Goal: Obtain resource: Obtain resource

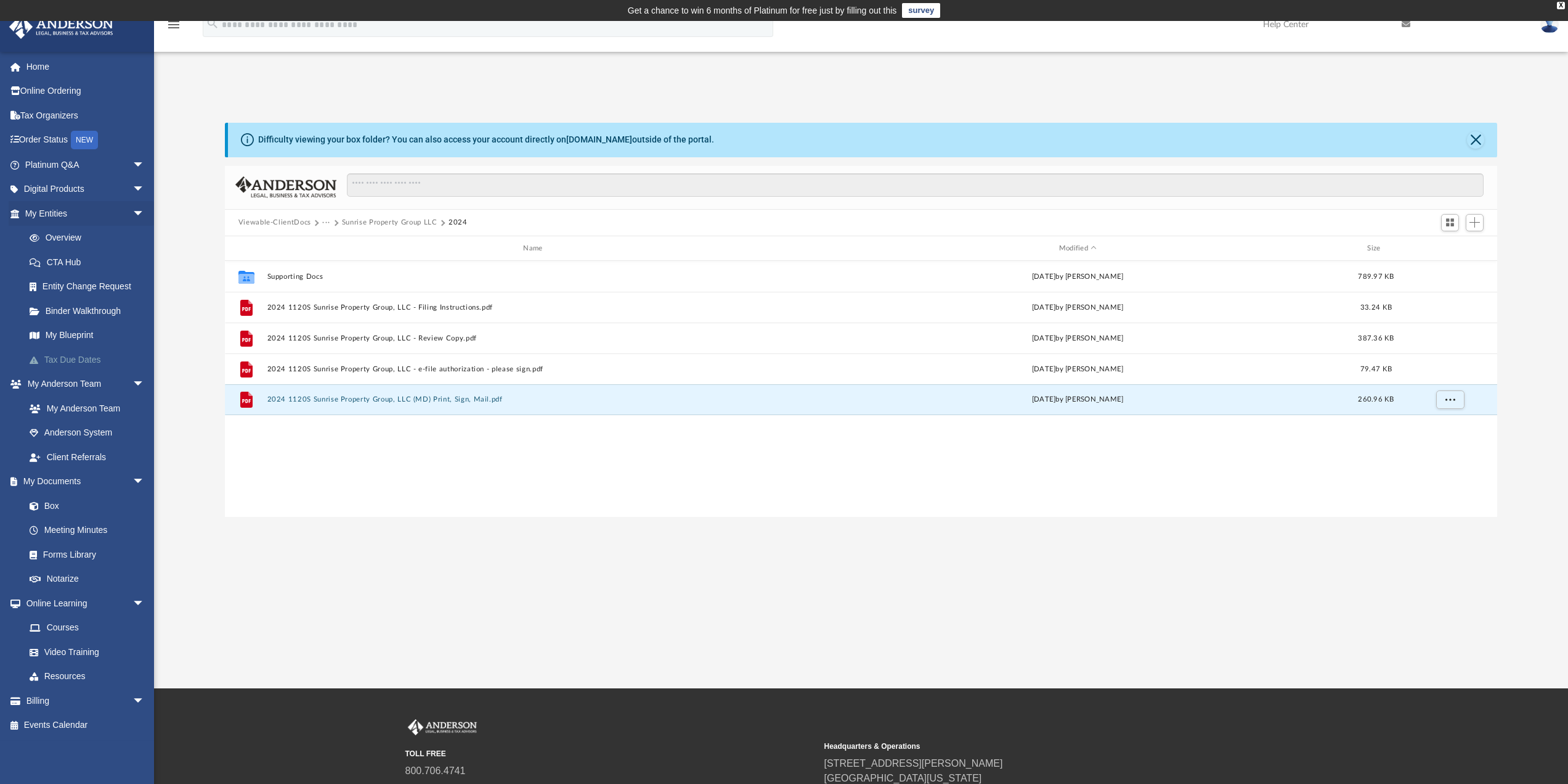
scroll to position [271, 1263]
click at [292, 225] on button "Viewable-ClientDocs" at bounding box center [274, 222] width 73 height 11
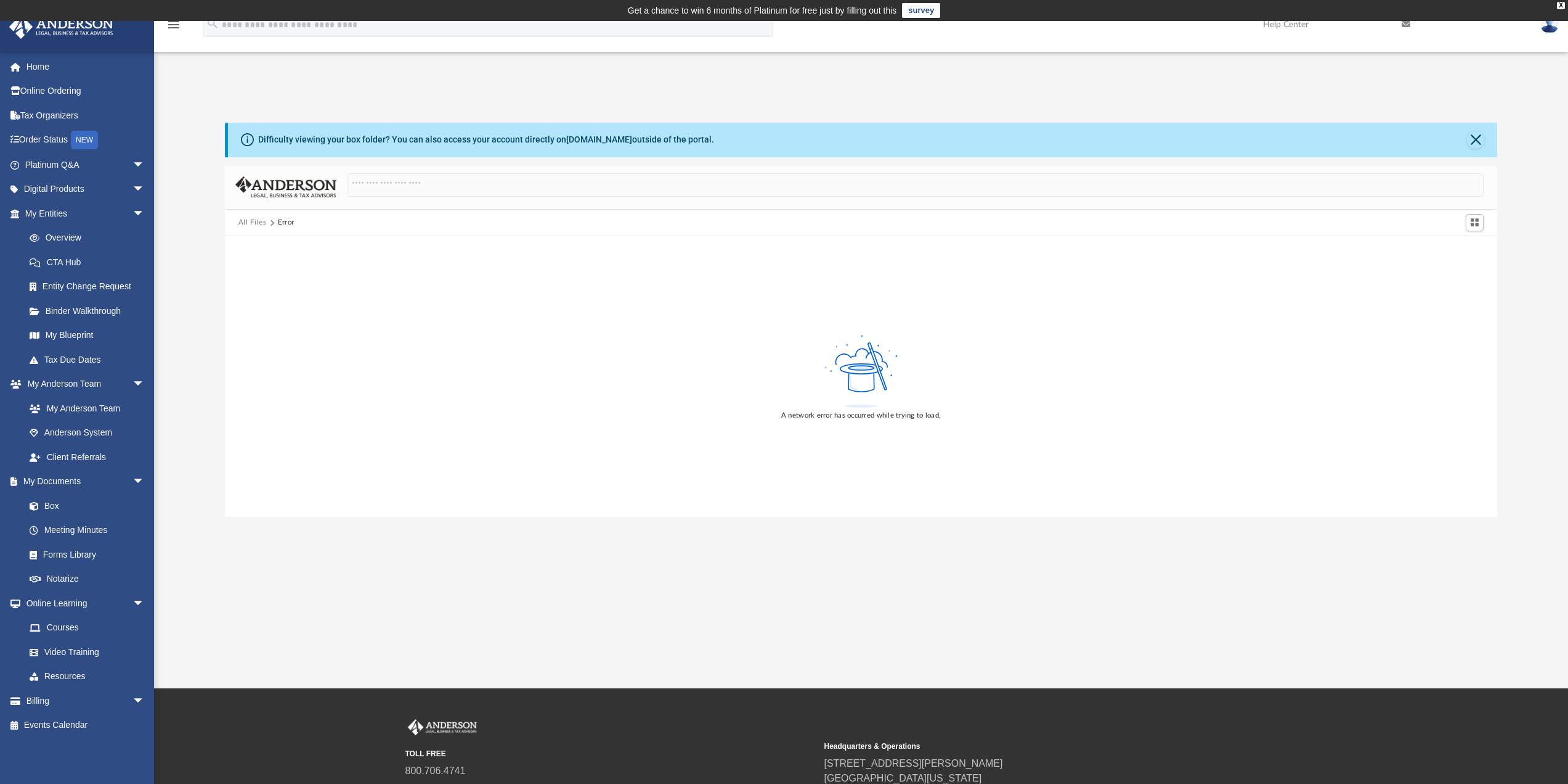
click at [250, 223] on button "All Files" at bounding box center [252, 222] width 28 height 11
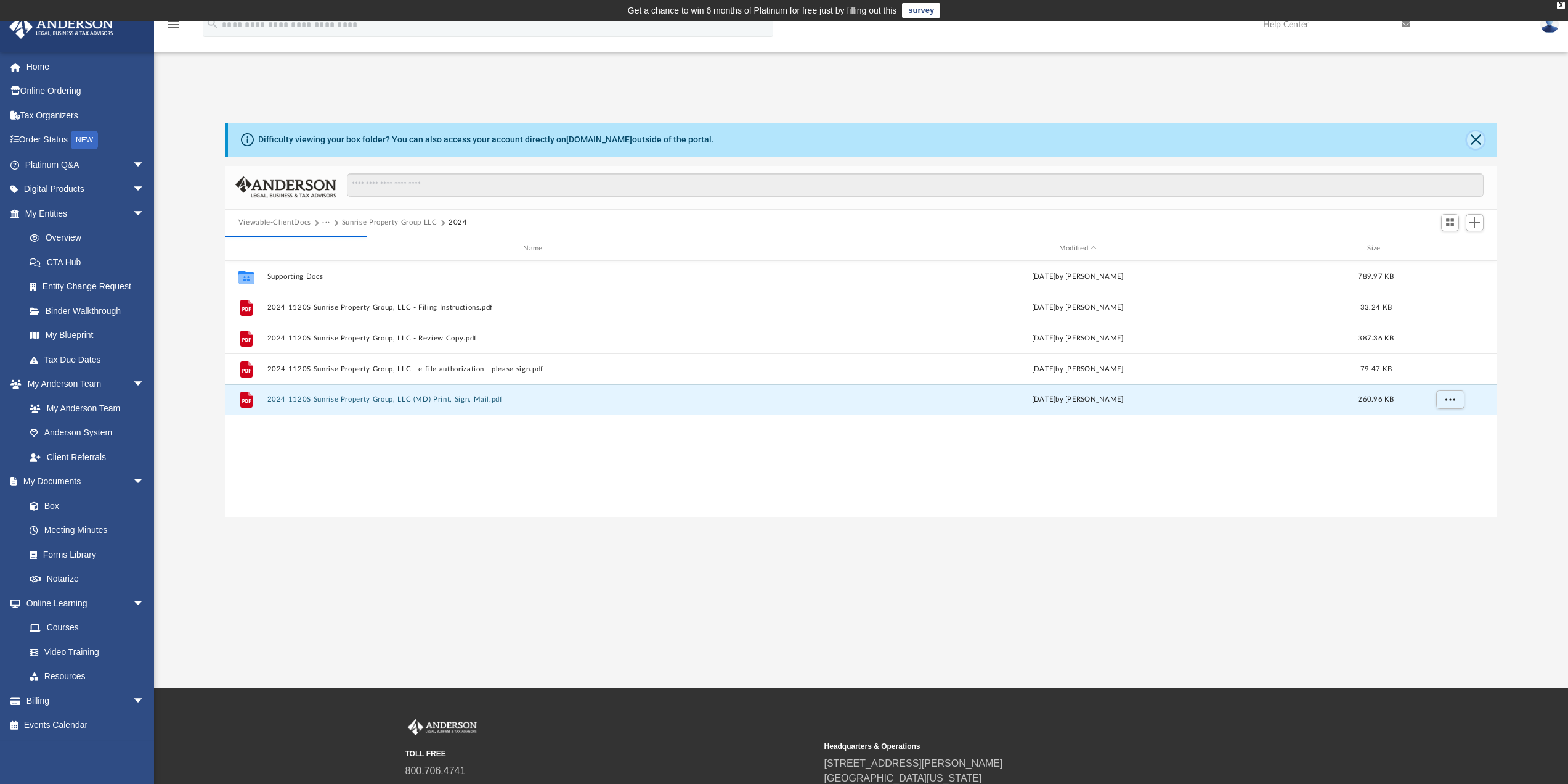
click at [1472, 139] on button "Close" at bounding box center [1476, 140] width 17 height 18
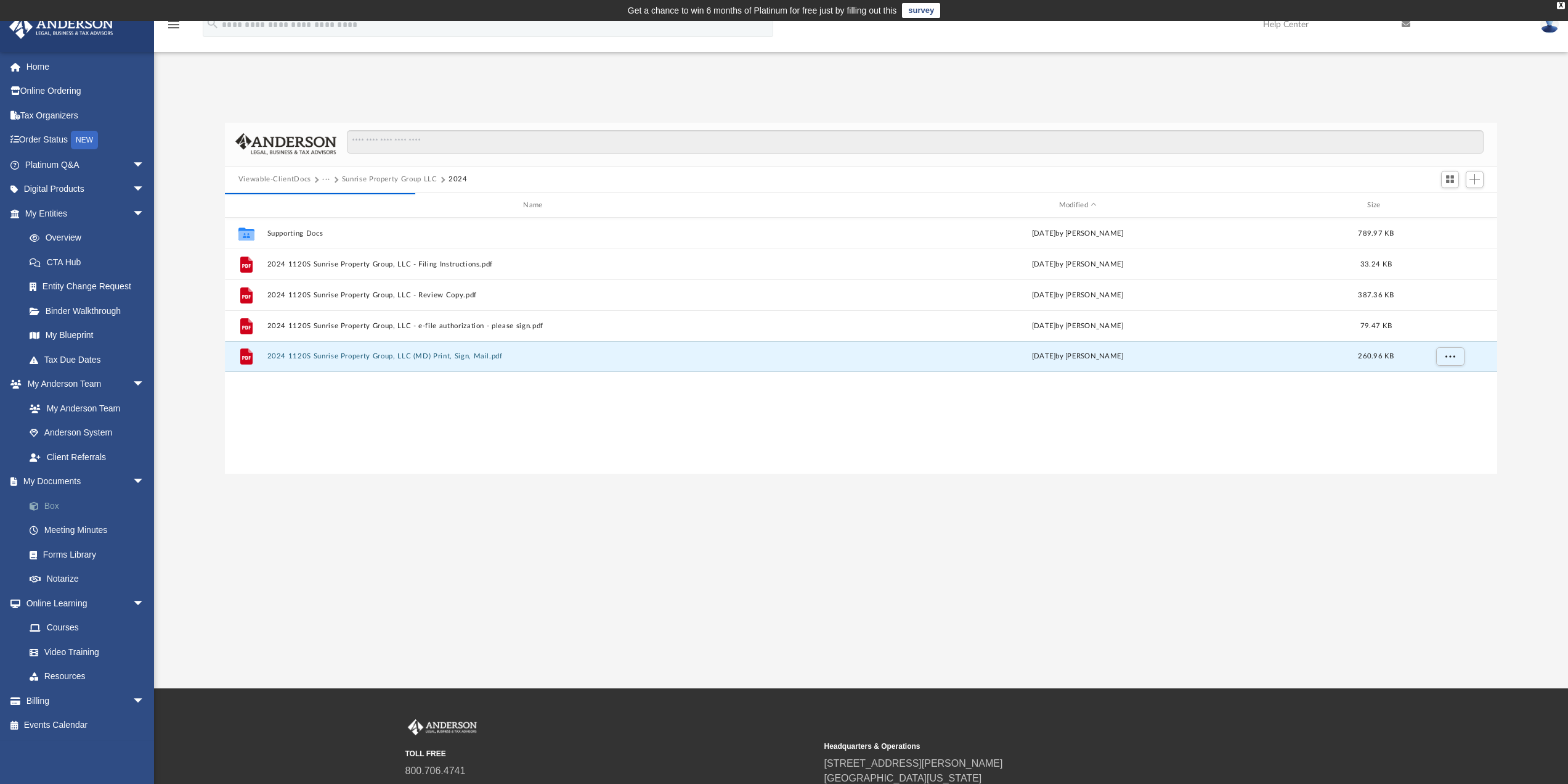
click at [53, 506] on link "Box" at bounding box center [90, 505] width 146 height 24
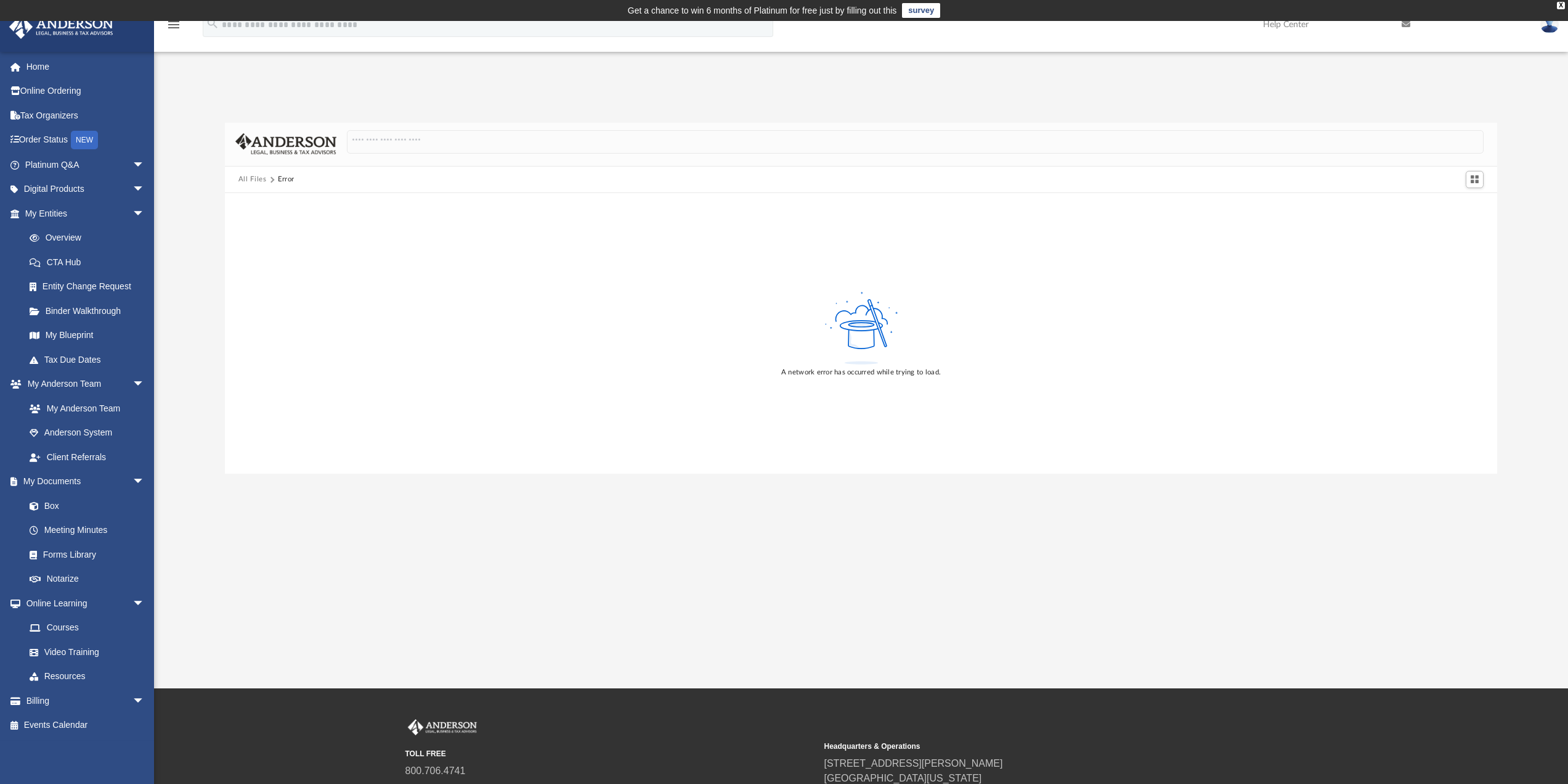
click at [260, 179] on button "All Files" at bounding box center [252, 179] width 28 height 11
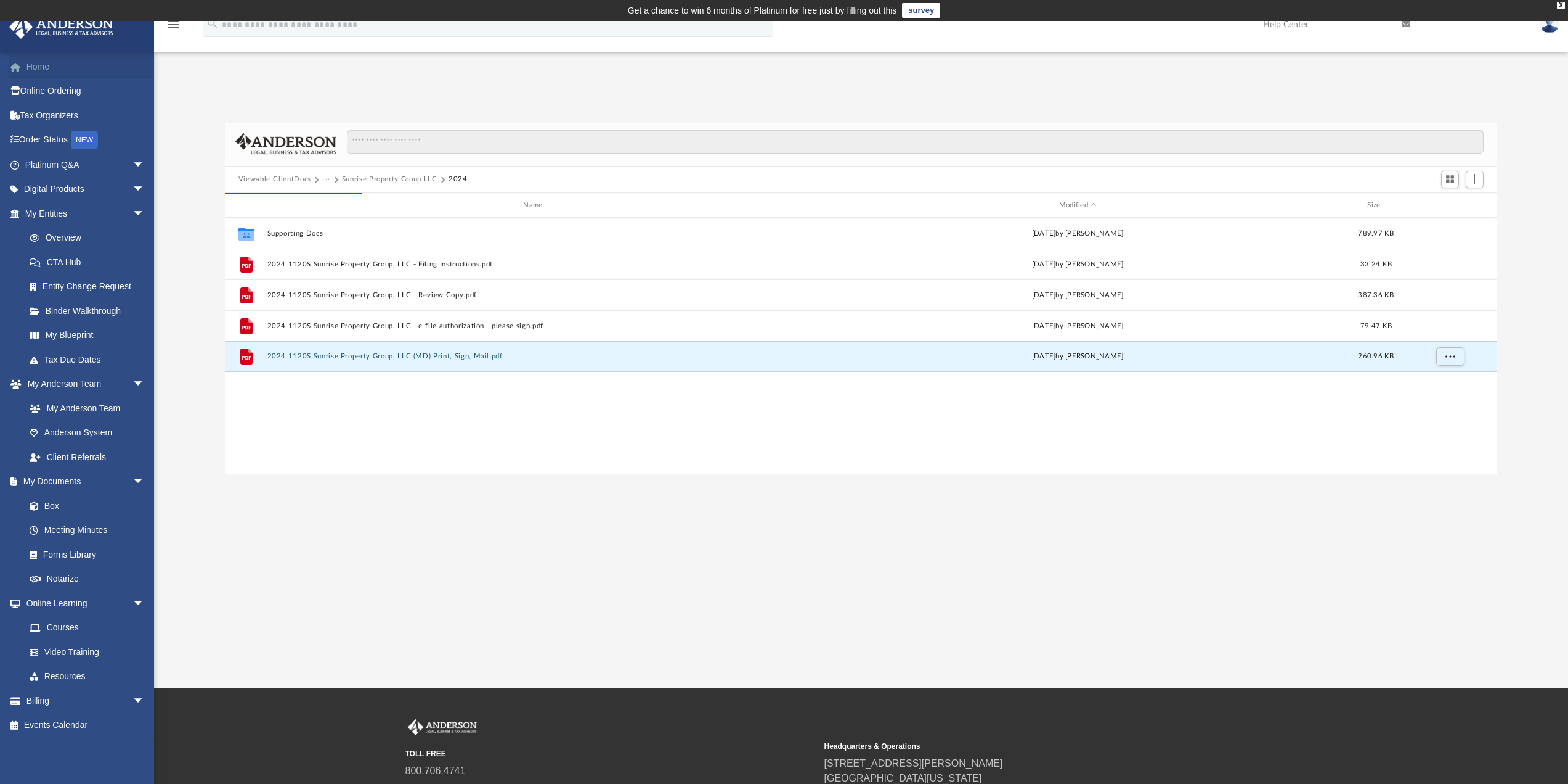
click at [44, 66] on link "Home" at bounding box center [86, 66] width 155 height 24
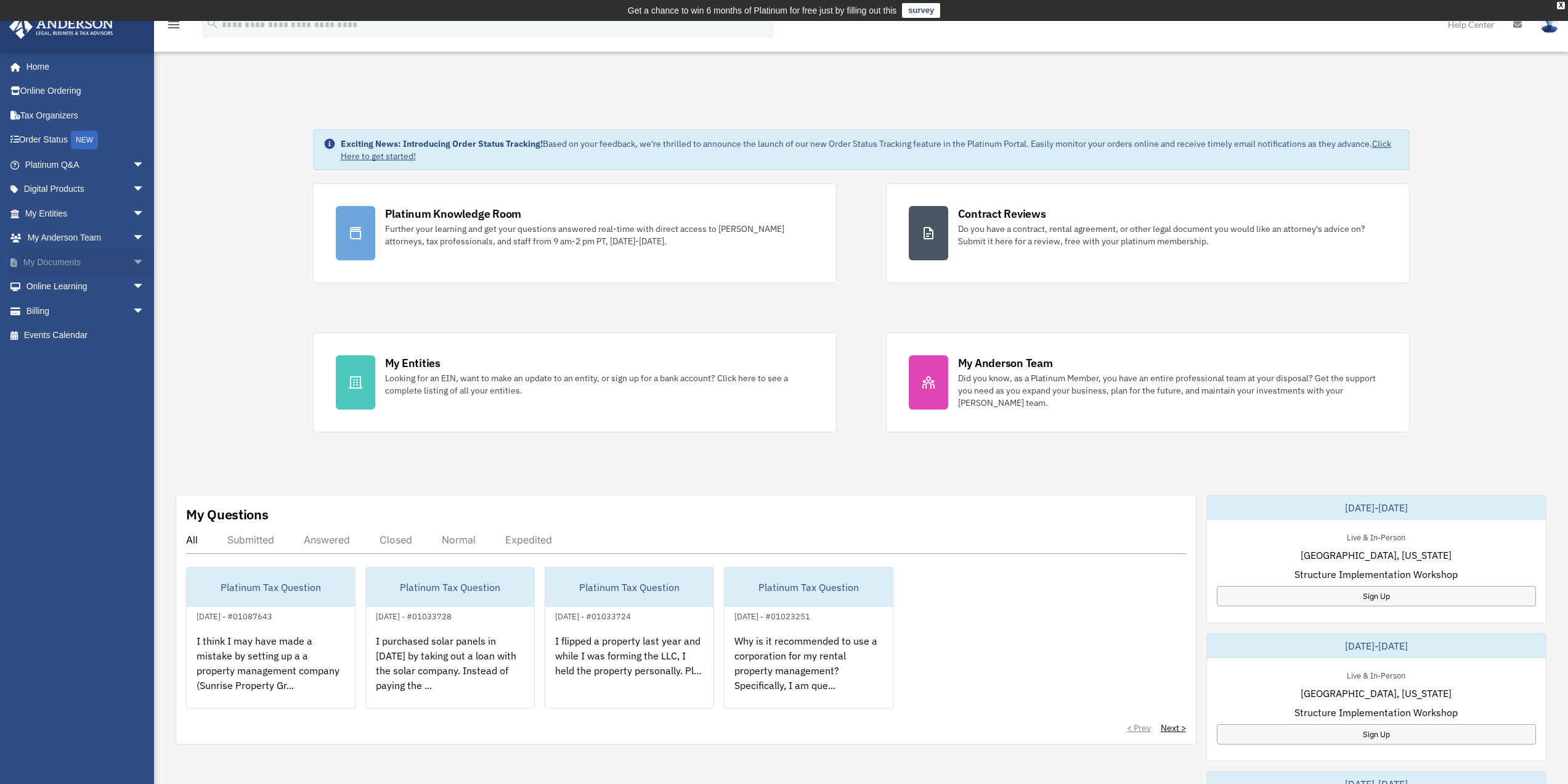
click at [62, 264] on link "My Documents arrow_drop_down" at bounding box center [86, 262] width 155 height 24
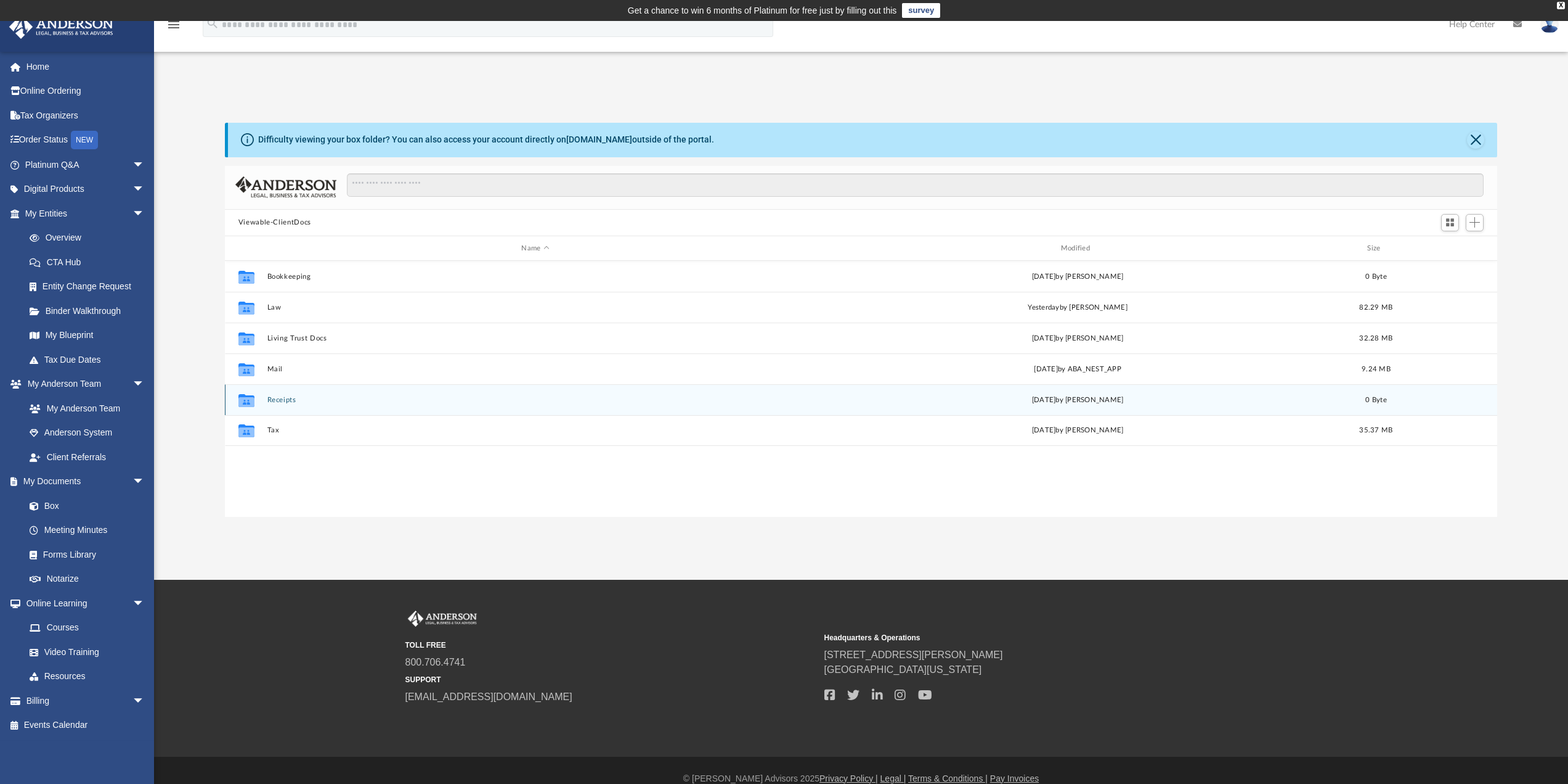
scroll to position [271, 1263]
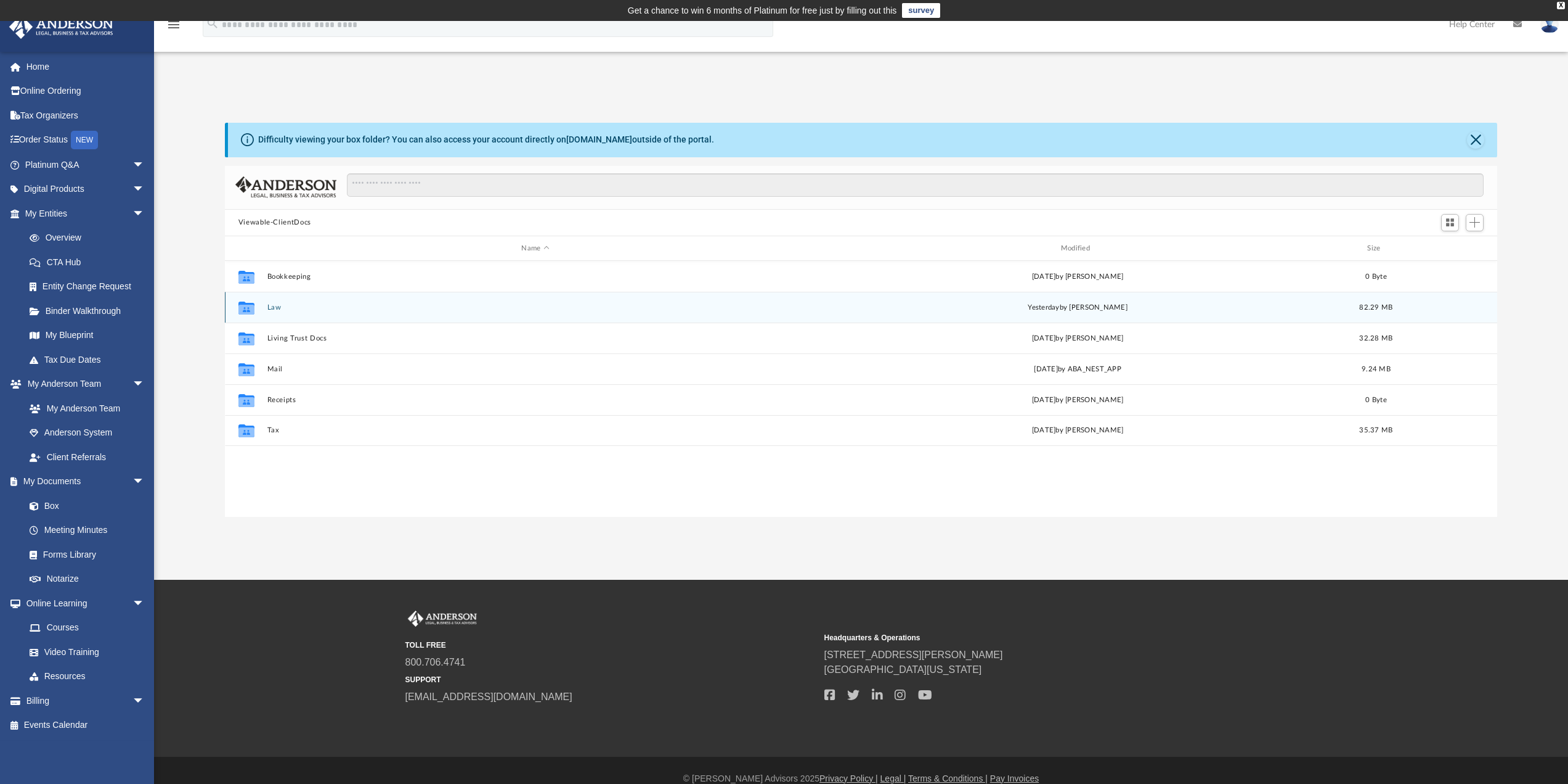
click at [272, 307] on button "Law" at bounding box center [535, 307] width 537 height 8
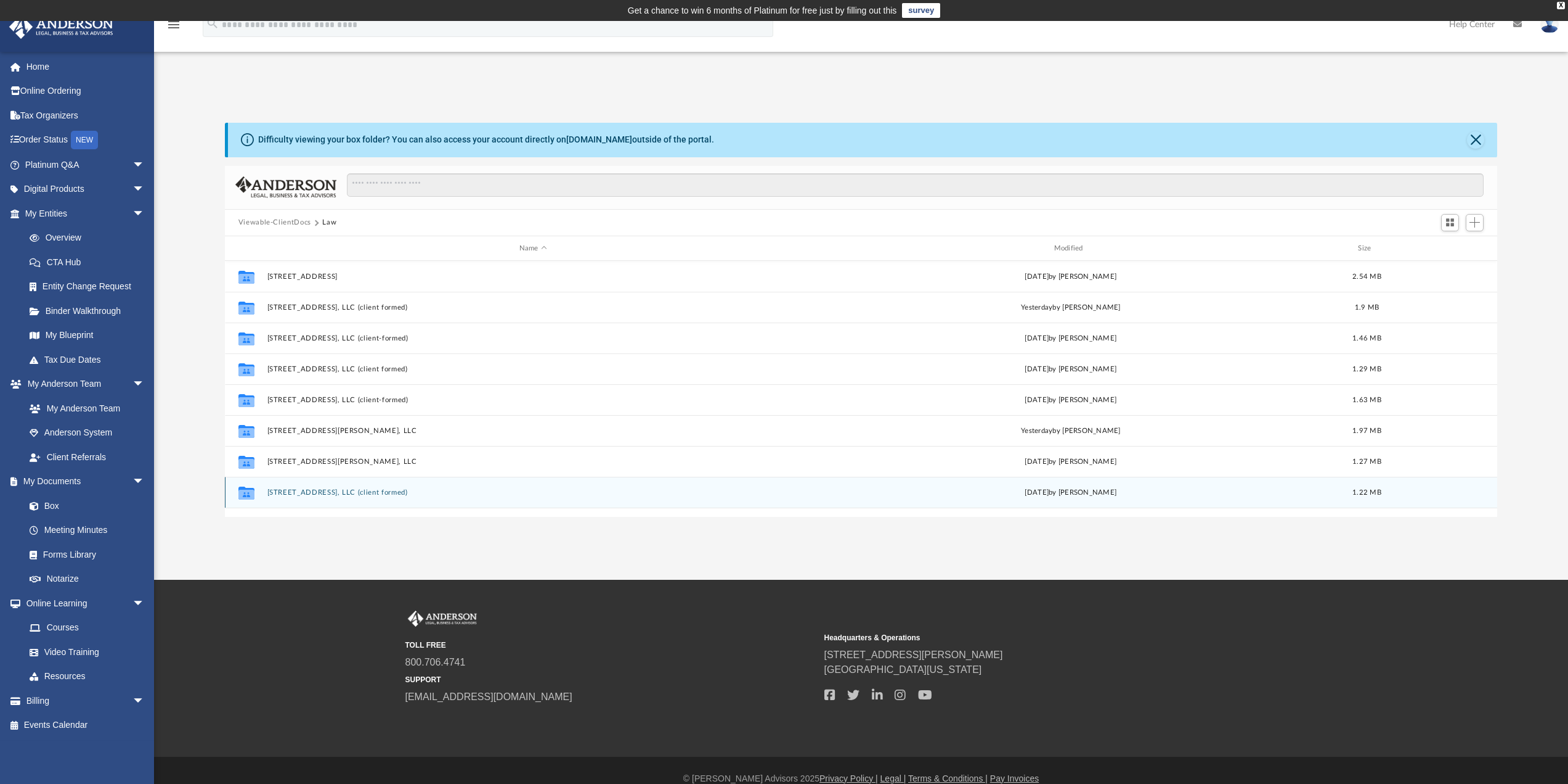
click at [292, 492] on button "954 SUGAR MAPLE STREET, LLC (client formed)" at bounding box center [533, 492] width 533 height 8
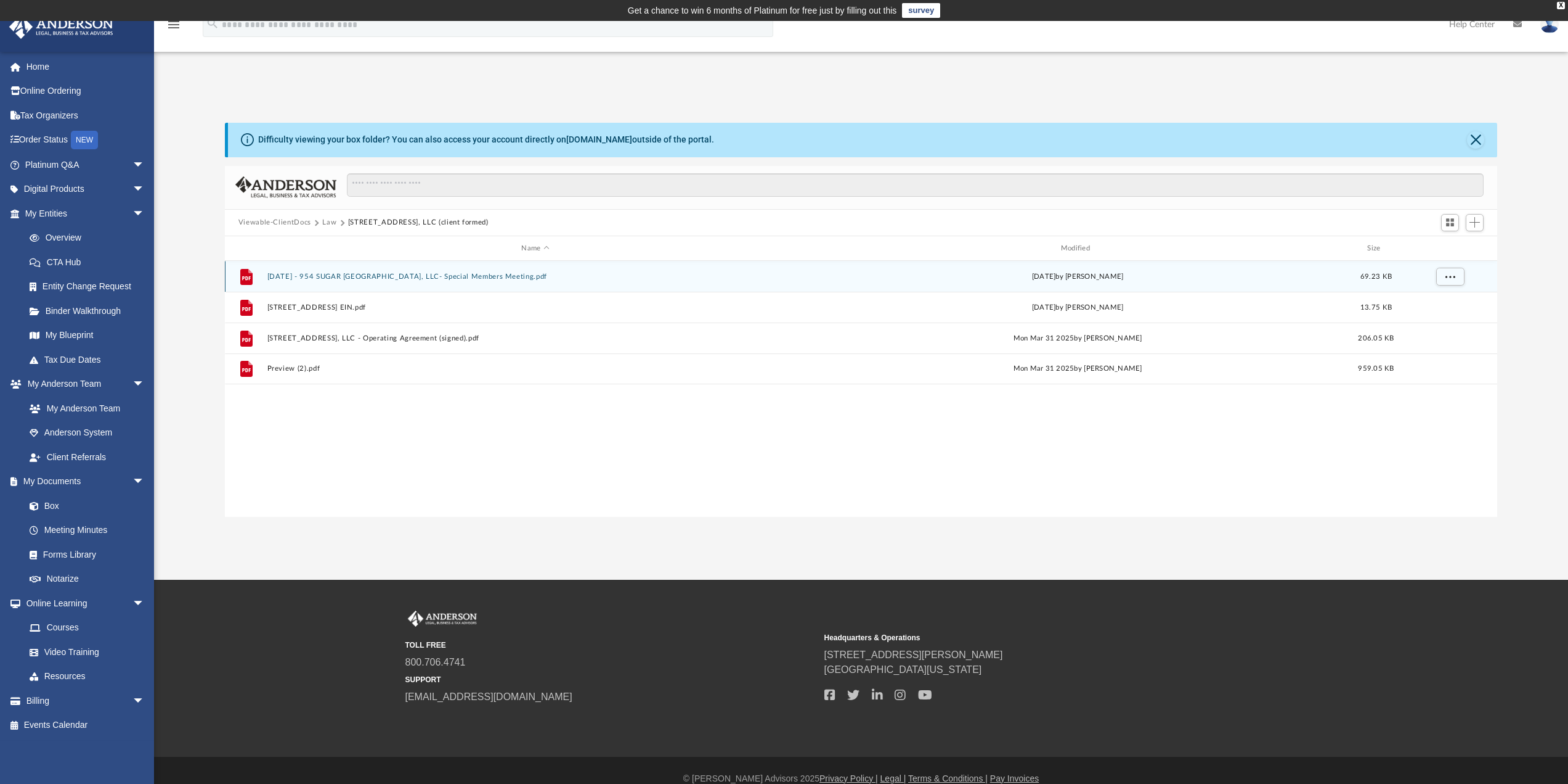
click at [346, 268] on div "File 2025.04.28 - 954 SUGAR MAPLE STREET, LLC- Special Members Meeting.pdf Thu …" at bounding box center [860, 276] width 1272 height 31
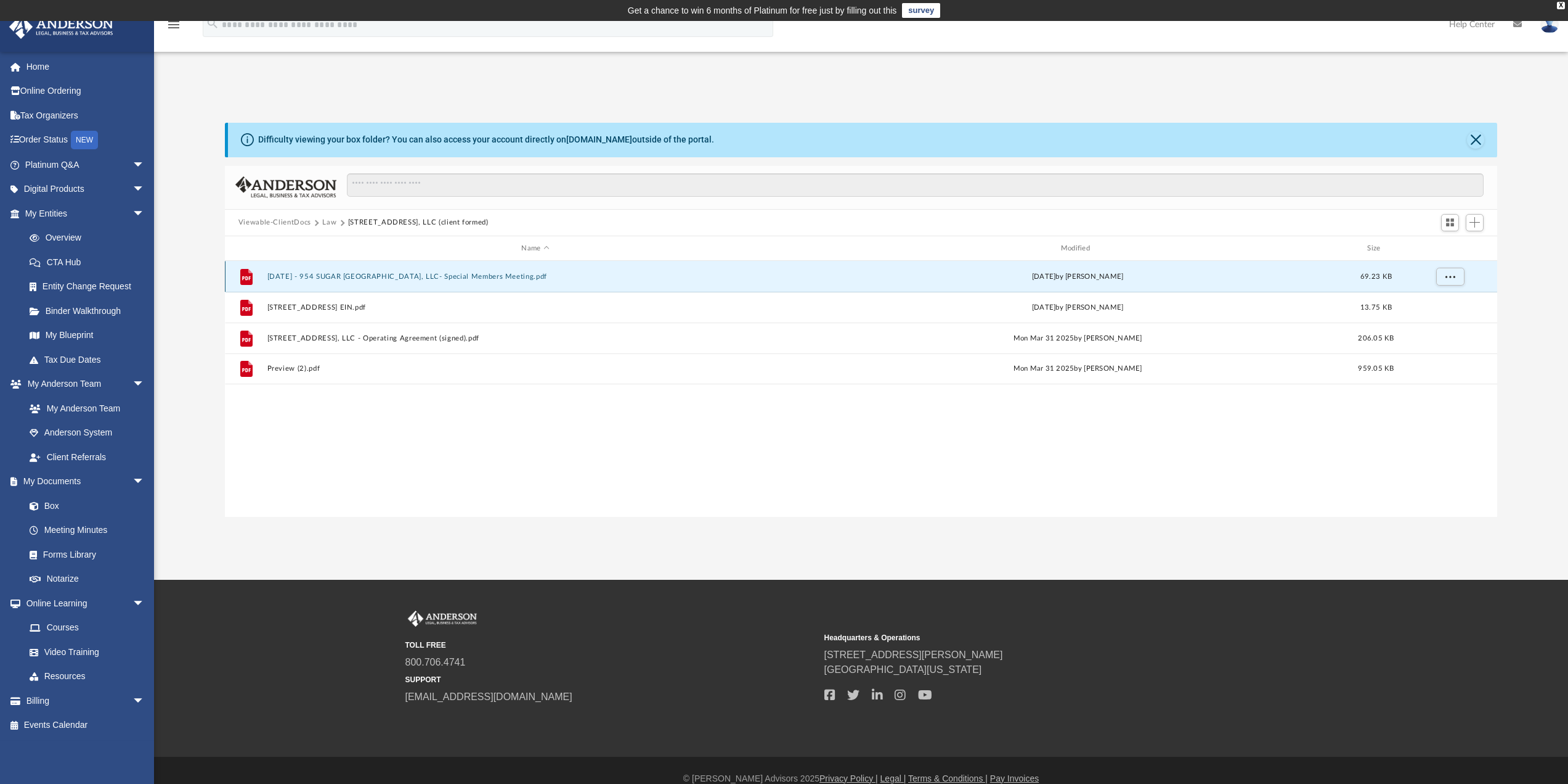
click at [344, 272] on button "2025.04.28 - 954 SUGAR MAPLE STREET, LLC- Special Members Meeting.pdf" at bounding box center [535, 276] width 537 height 8
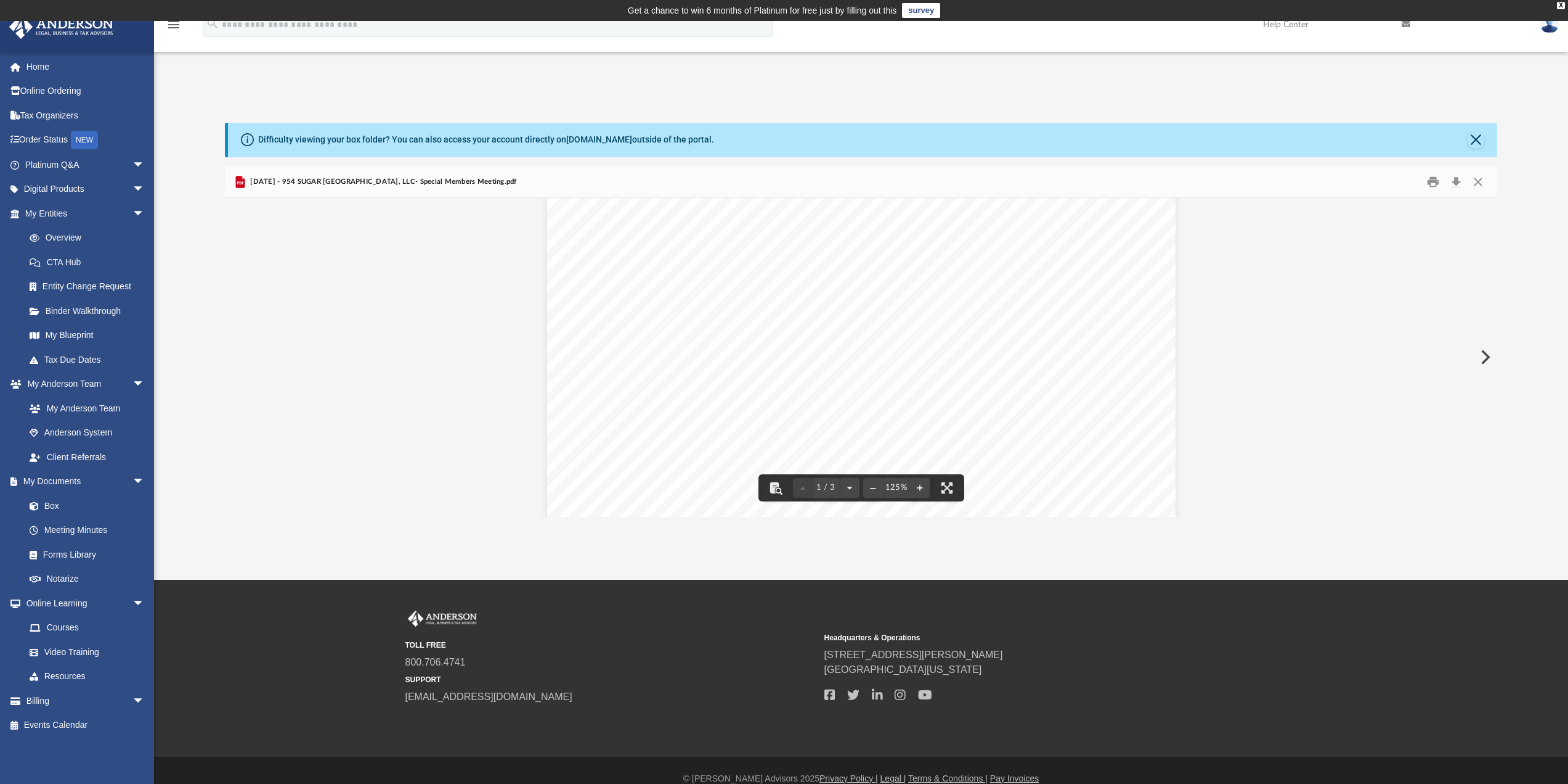
scroll to position [493, 0]
click at [1476, 178] on button "Close" at bounding box center [1478, 182] width 22 height 19
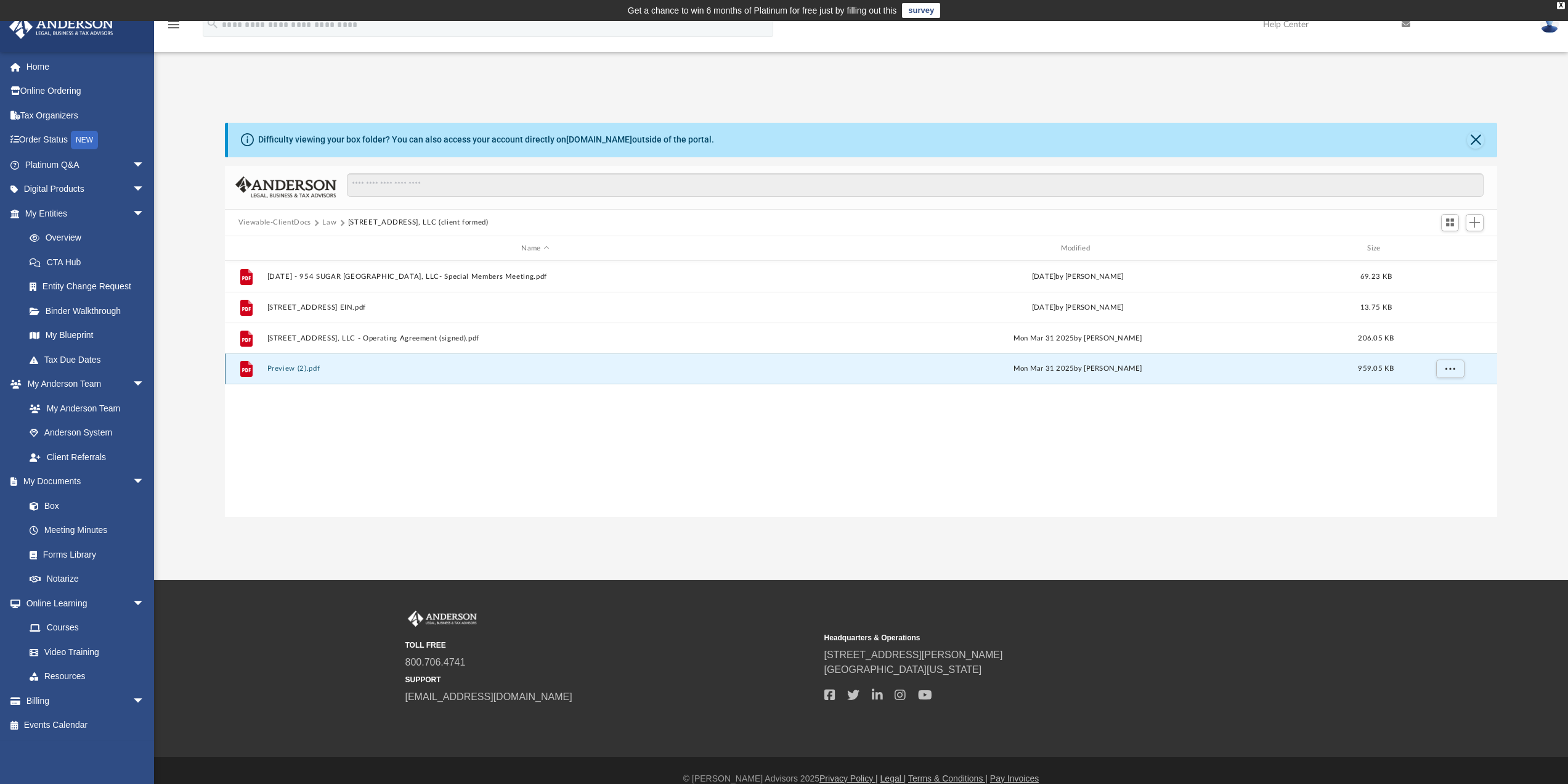
click at [291, 369] on button "Preview (2).pdf" at bounding box center [535, 369] width 537 height 8
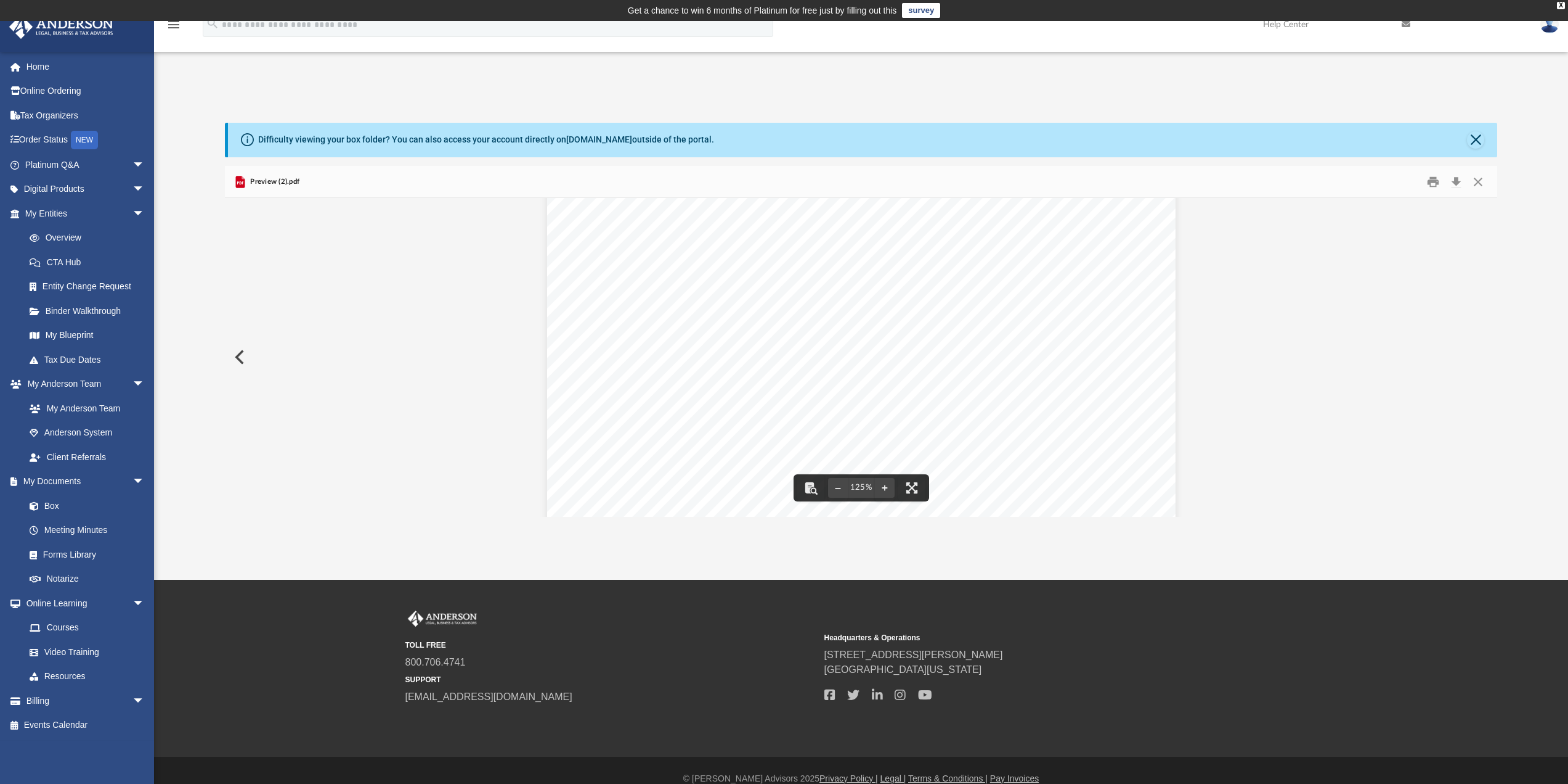
scroll to position [247, 0]
click at [1485, 185] on button "Close" at bounding box center [1478, 182] width 22 height 19
